Goal: Information Seeking & Learning: Find specific fact

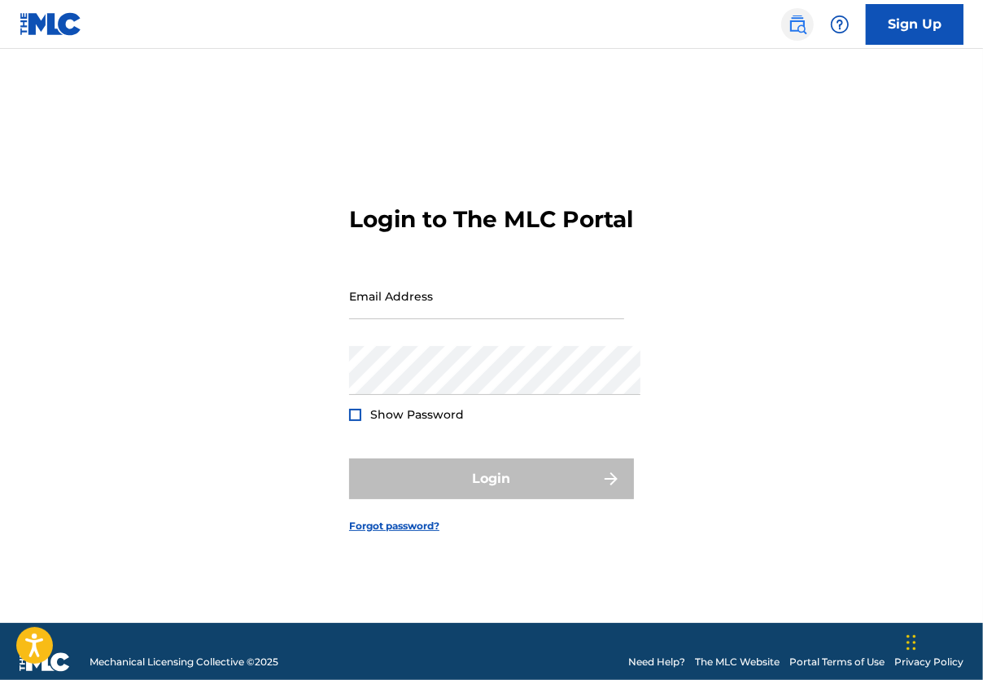
click at [794, 26] on img at bounding box center [798, 25] width 20 height 20
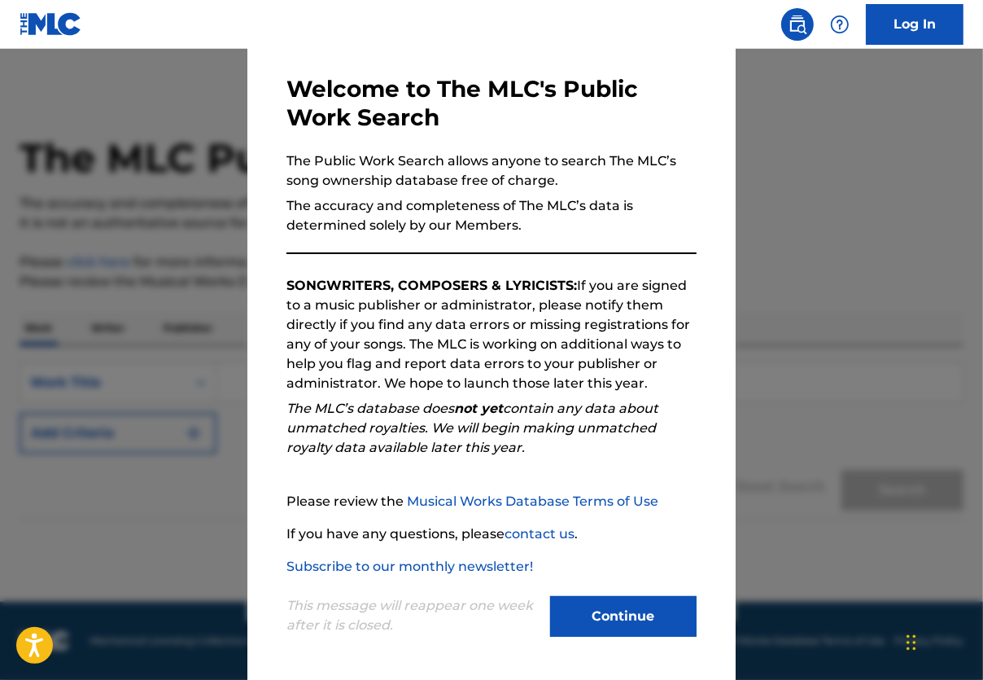
scroll to position [2, 0]
click at [658, 625] on button "Continue" at bounding box center [623, 616] width 147 height 41
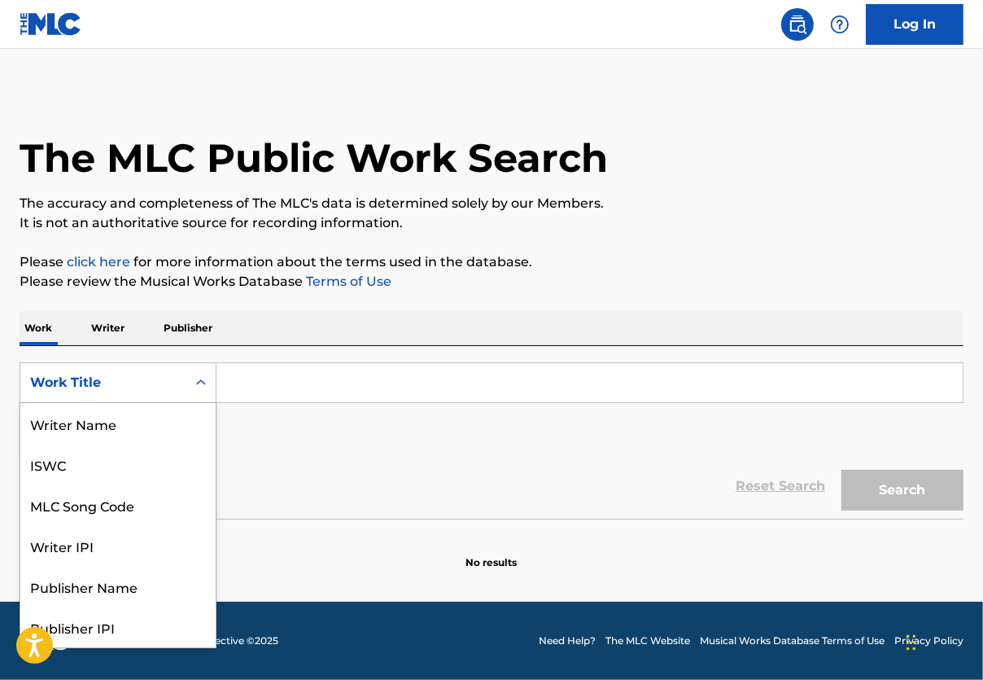
click at [111, 390] on div "Work Title" at bounding box center [103, 383] width 147 height 20
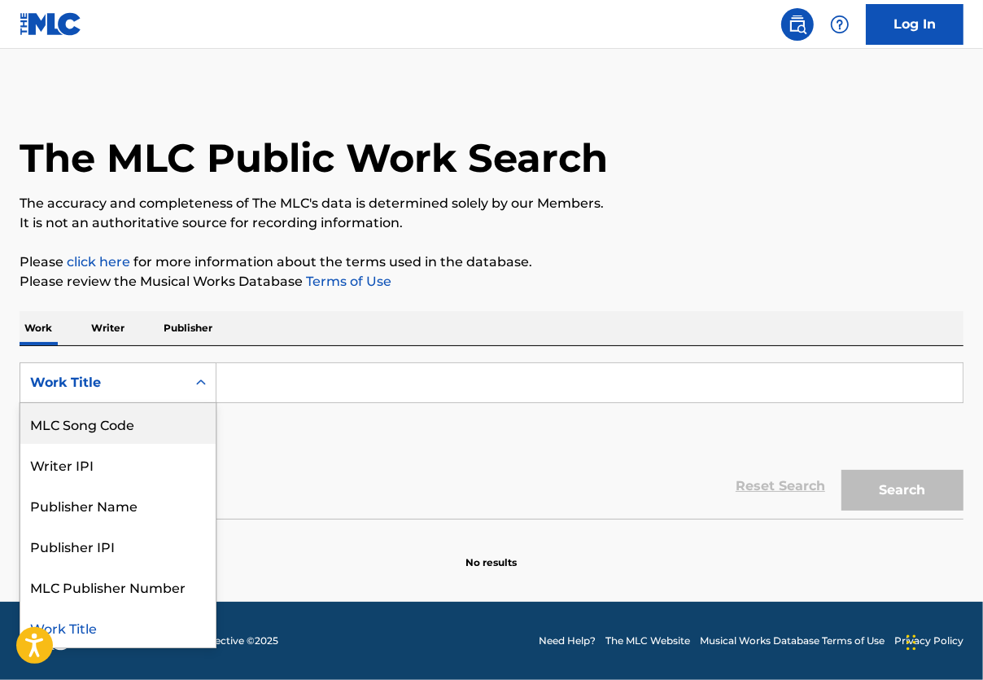
click at [133, 435] on div "MLC Song Code" at bounding box center [117, 423] width 195 height 41
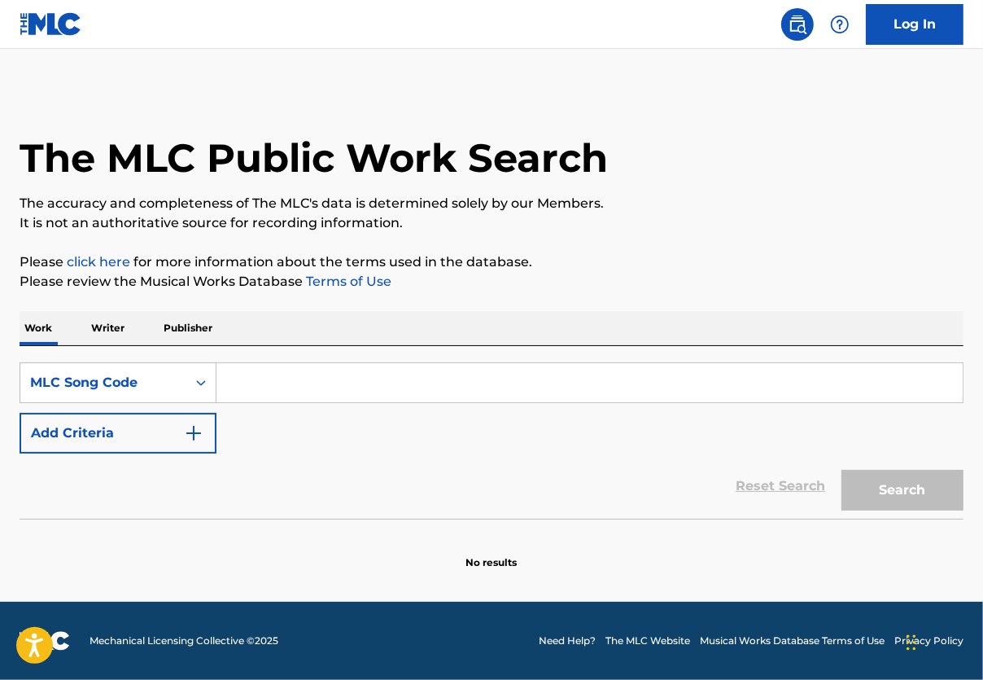
click at [344, 402] on input "Search Form" at bounding box center [590, 382] width 746 height 39
paste input "EB2VJE"
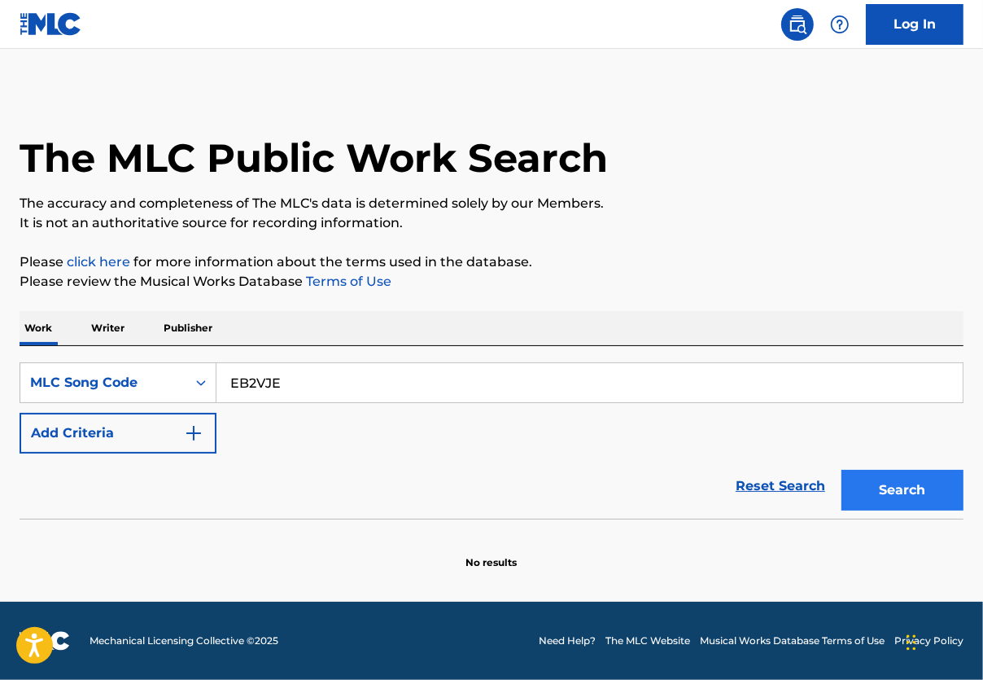
type input "EB2VJE"
click at [869, 510] on button "Search" at bounding box center [903, 490] width 122 height 41
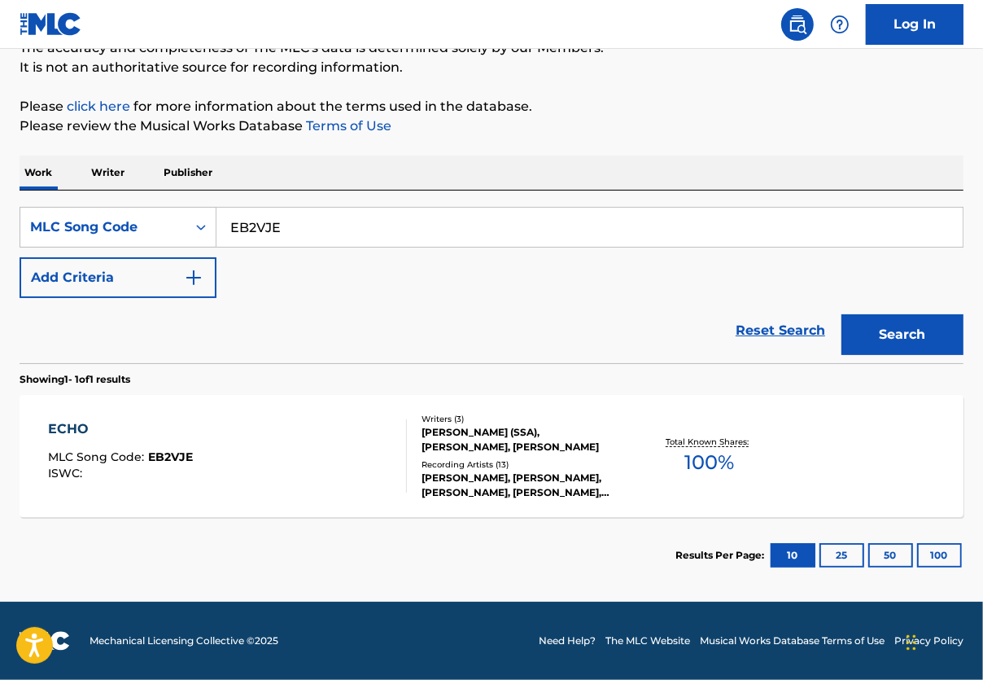
scroll to position [183, 0]
click at [427, 485] on div "[PERSON_NAME], [PERSON_NAME], [PERSON_NAME], [PERSON_NAME], [PERSON_NAME]" at bounding box center [526, 484] width 209 height 29
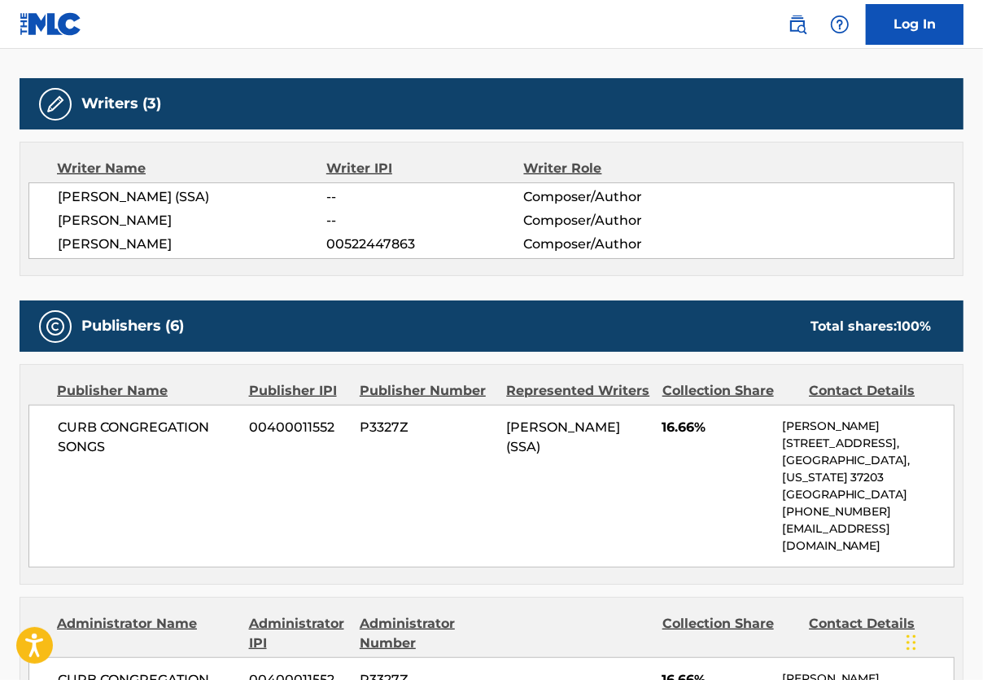
scroll to position [435, 0]
